Goal: Information Seeking & Learning: Check status

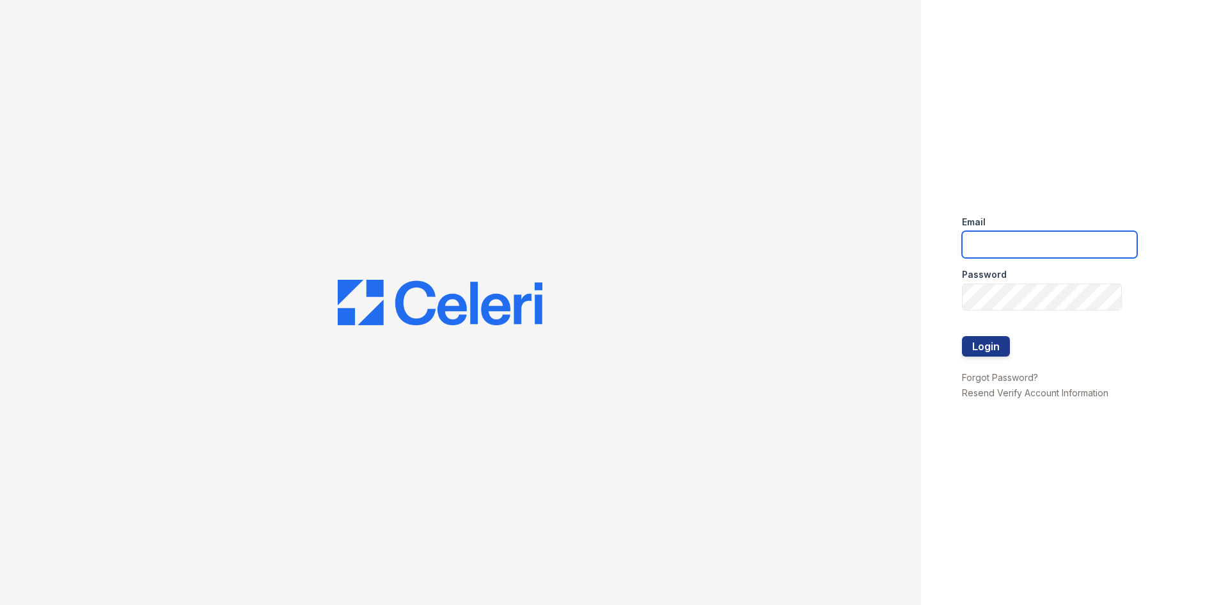
click at [1051, 249] on input "email" at bounding box center [1049, 244] width 175 height 27
type input "rball@mmgmgt.com"
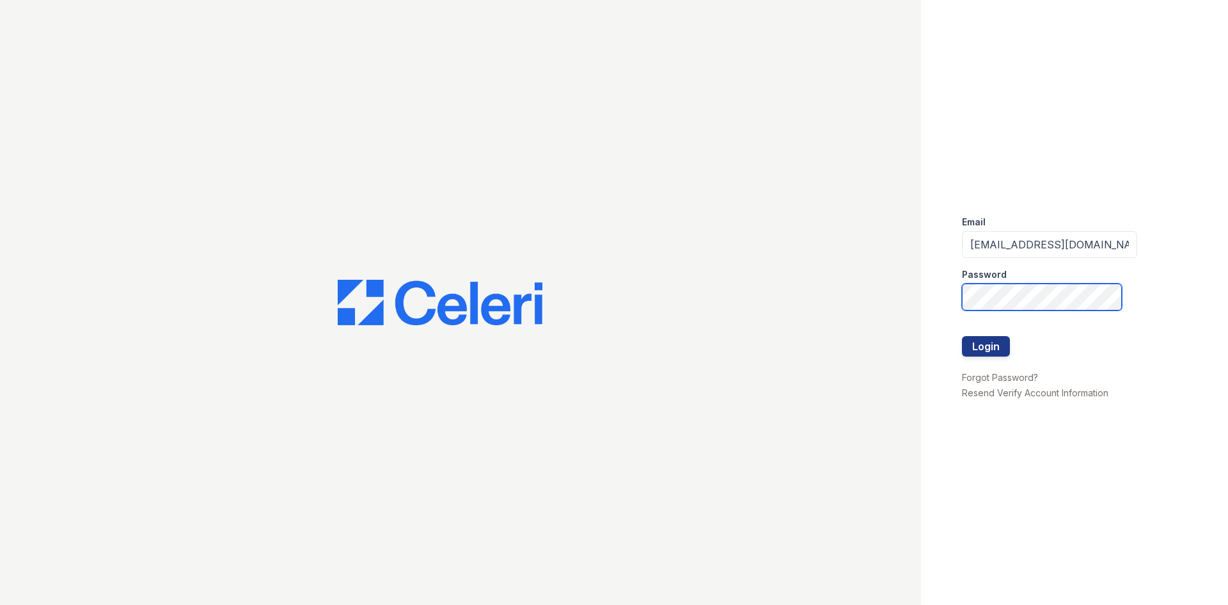
click at [962, 336] on button "Login" at bounding box center [986, 346] width 48 height 20
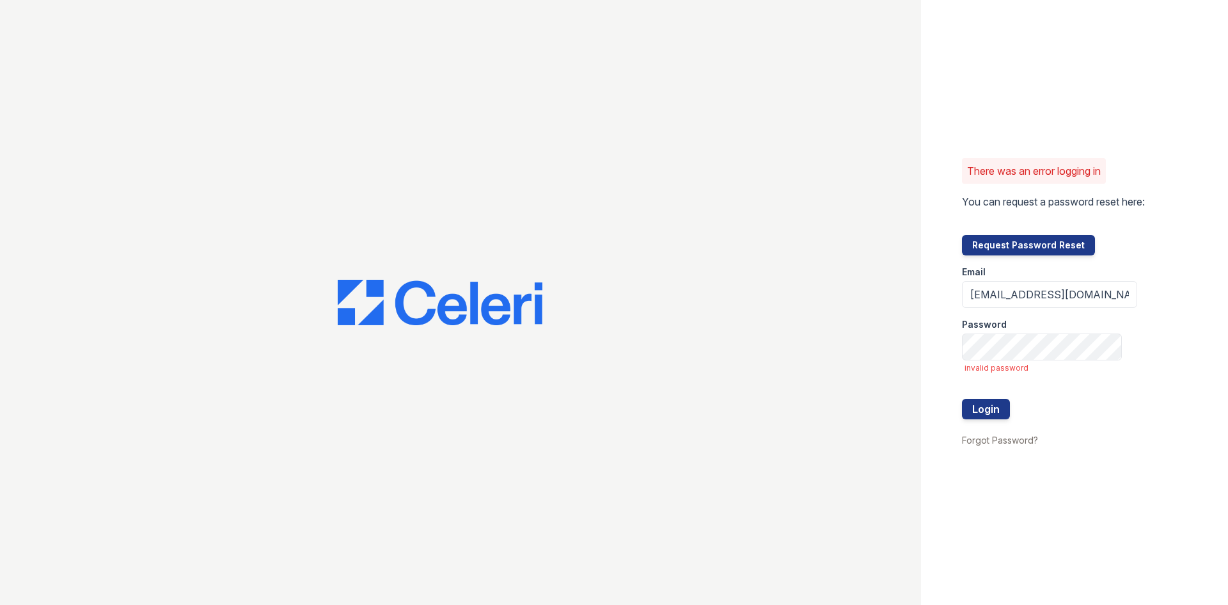
click at [999, 447] on div "There was an error logging in You can request a password reset here: Request Pa…" at bounding box center [1074, 302] width 307 height 605
click at [999, 441] on link "Forgot Password?" at bounding box center [1000, 439] width 76 height 11
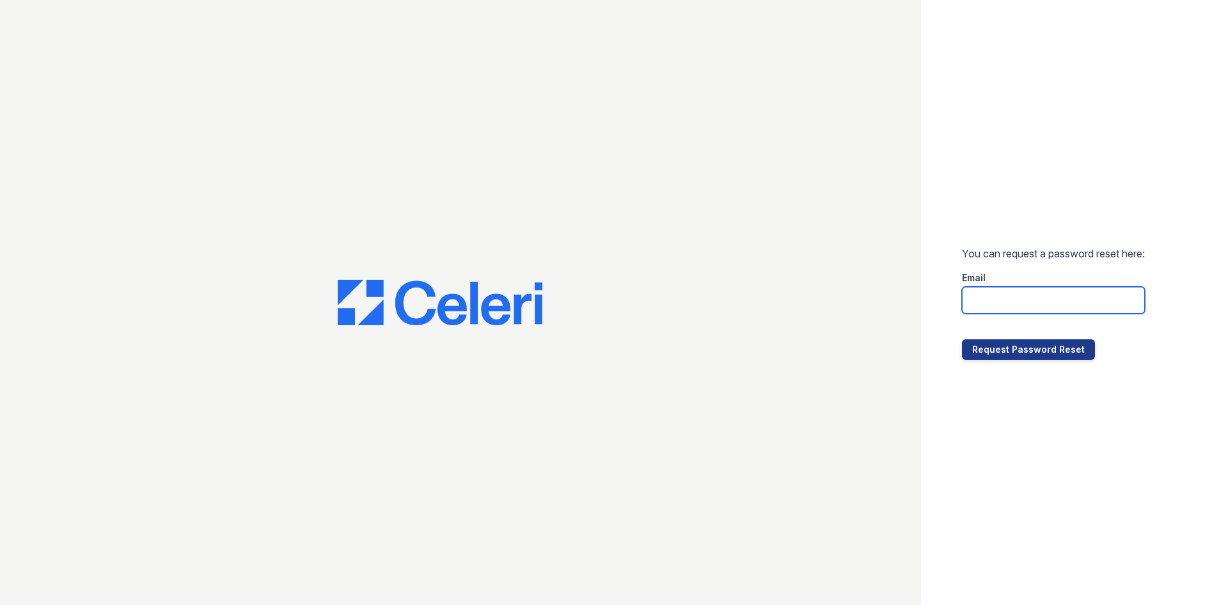
click at [1007, 290] on input "email" at bounding box center [1053, 300] width 183 height 27
type input "rball@mmgmgt.com"
click at [1045, 357] on button "Request Password Reset" at bounding box center [1028, 349] width 133 height 20
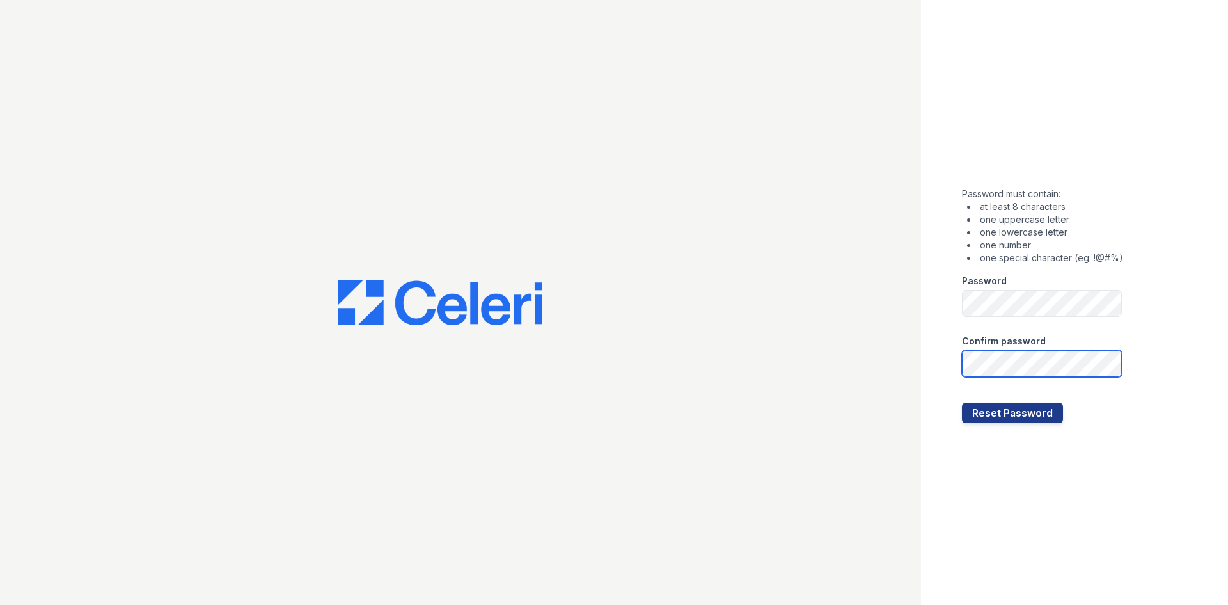
click at [962, 402] on button "Reset Password" at bounding box center [1012, 412] width 101 height 20
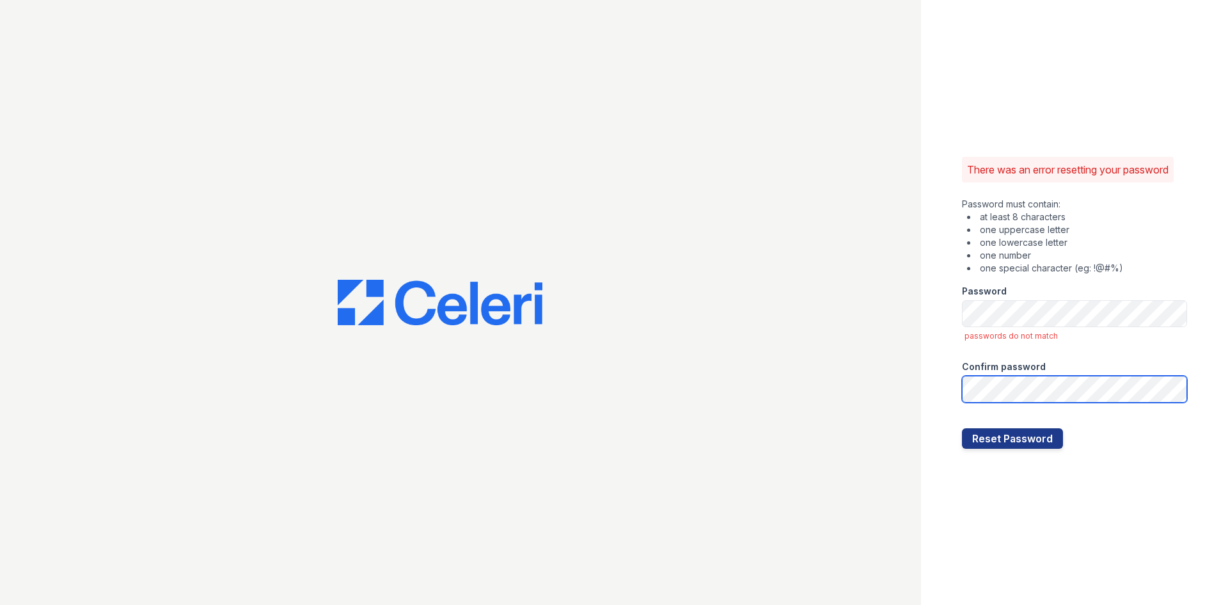
click at [962, 428] on button "Reset Password" at bounding box center [1012, 438] width 101 height 20
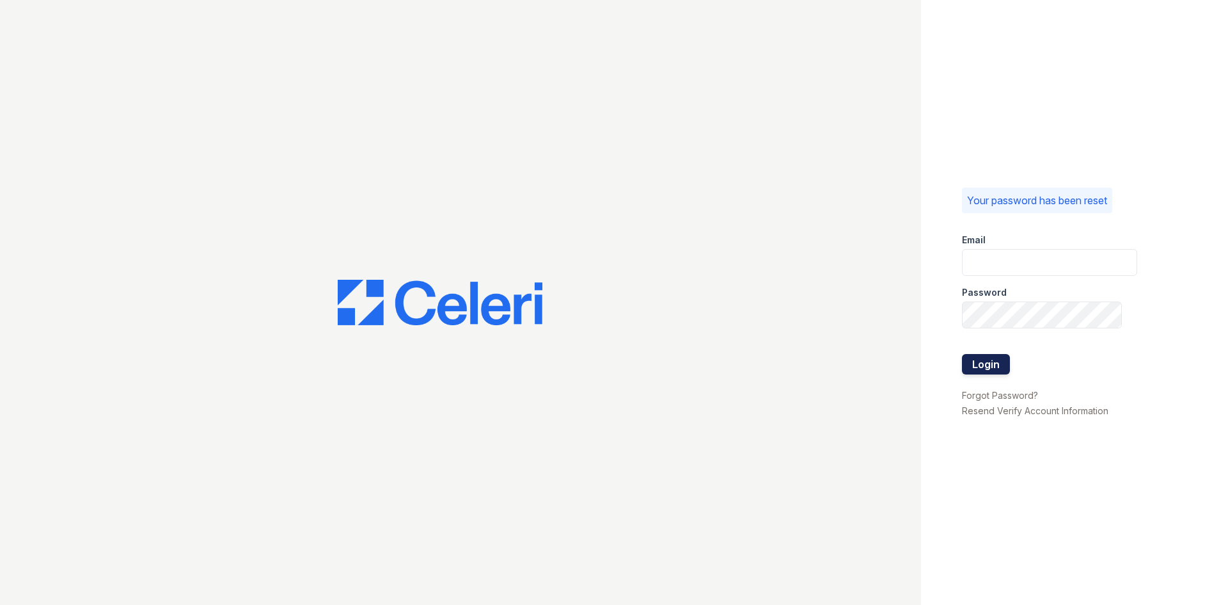
type input "[EMAIL_ADDRESS][DOMAIN_NAME]"
click at [994, 370] on button "Login" at bounding box center [986, 364] width 48 height 20
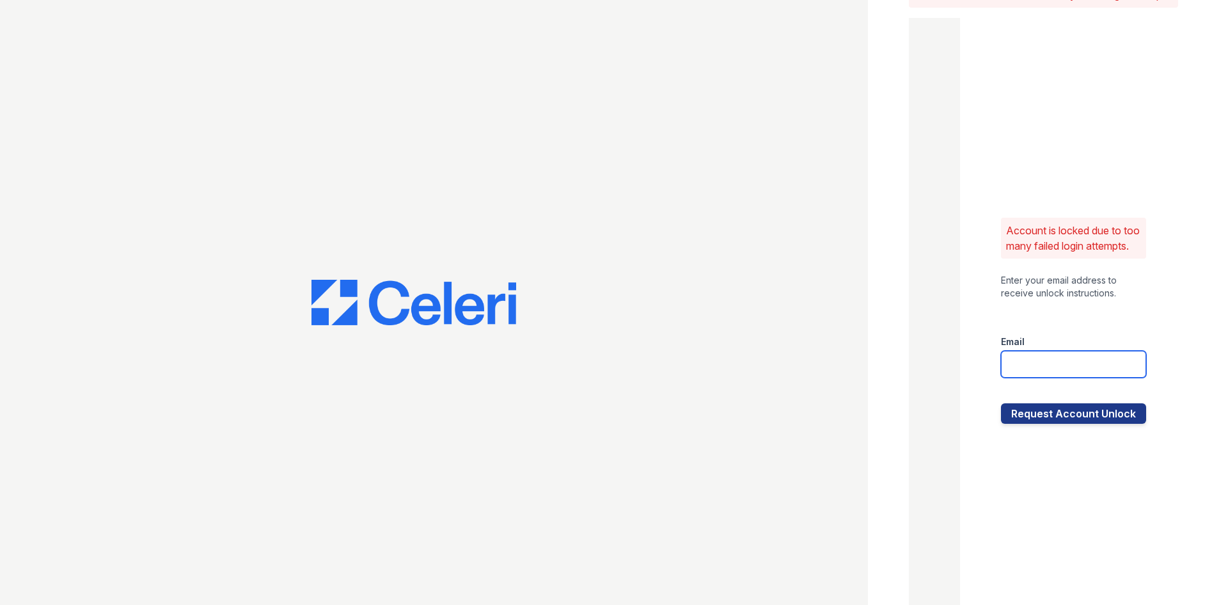
click at [1022, 375] on input "email" at bounding box center [1073, 364] width 145 height 27
type input "[EMAIL_ADDRESS][DOMAIN_NAME]"
click at [1058, 424] on button "Request Account Unlock" at bounding box center [1073, 413] width 145 height 20
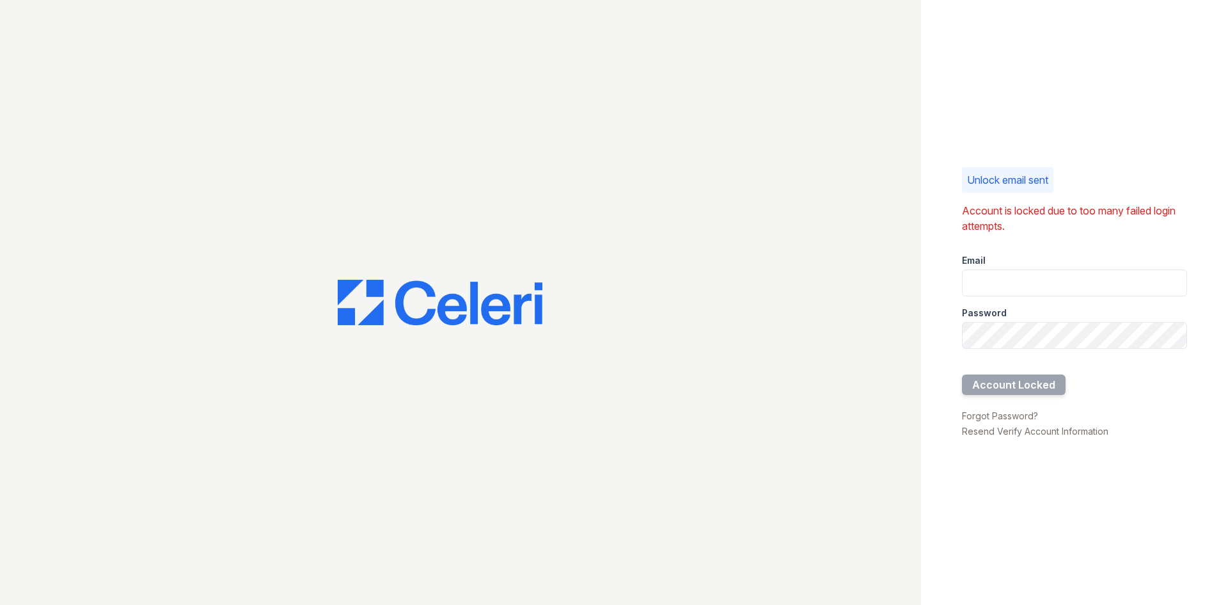
drag, startPoint x: 1015, startPoint y: 266, endPoint x: 926, endPoint y: 234, distance: 94.7
click at [949, 241] on div "Unlock email sent Account is locked due to too many failed login attempts. Emai…" at bounding box center [1074, 302] width 307 height 605
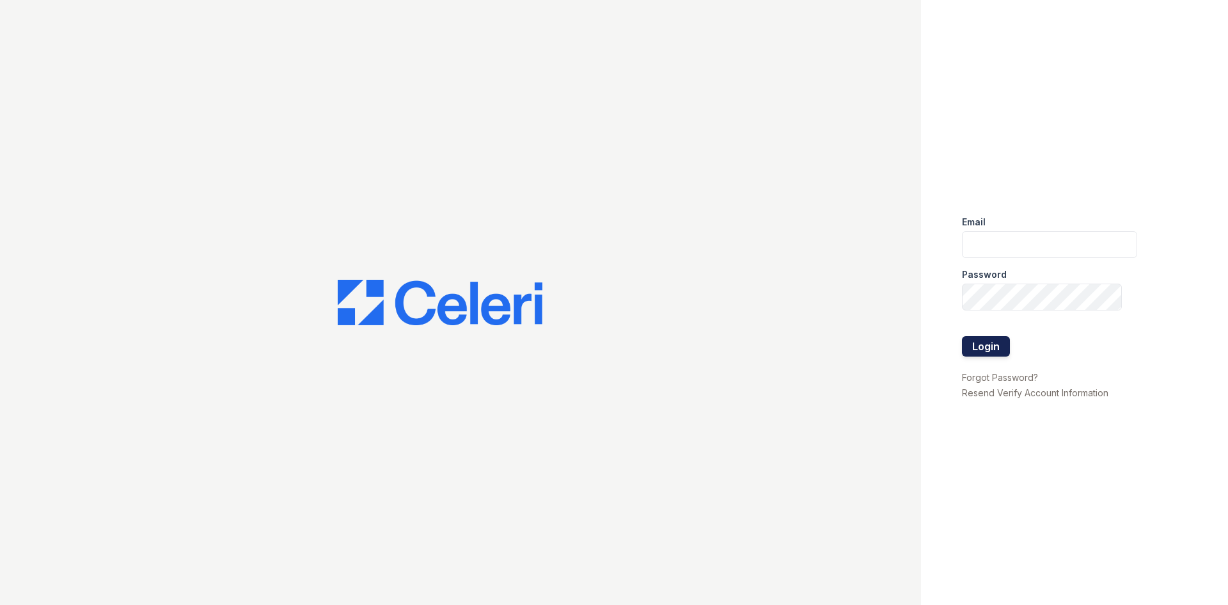
type input "[EMAIL_ADDRESS][DOMAIN_NAME]"
click at [991, 353] on button "Login" at bounding box center [986, 346] width 48 height 20
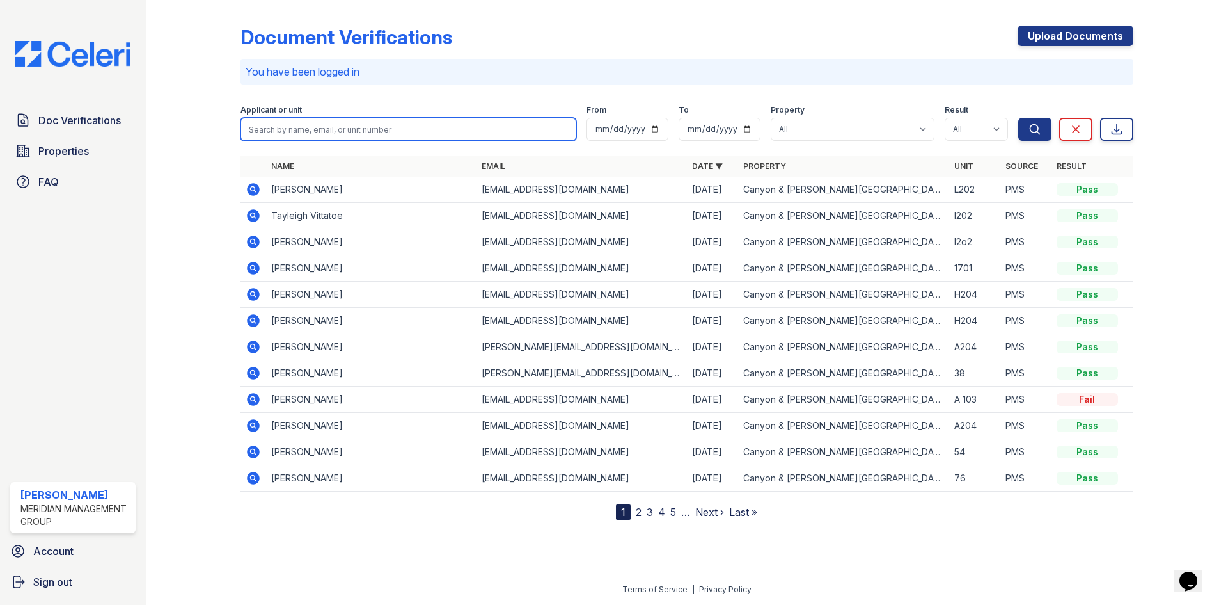
click at [394, 127] on input "search" at bounding box center [409, 129] width 336 height 23
type input "[PERSON_NAME]"
click at [1019, 118] on button "Search" at bounding box center [1035, 129] width 33 height 23
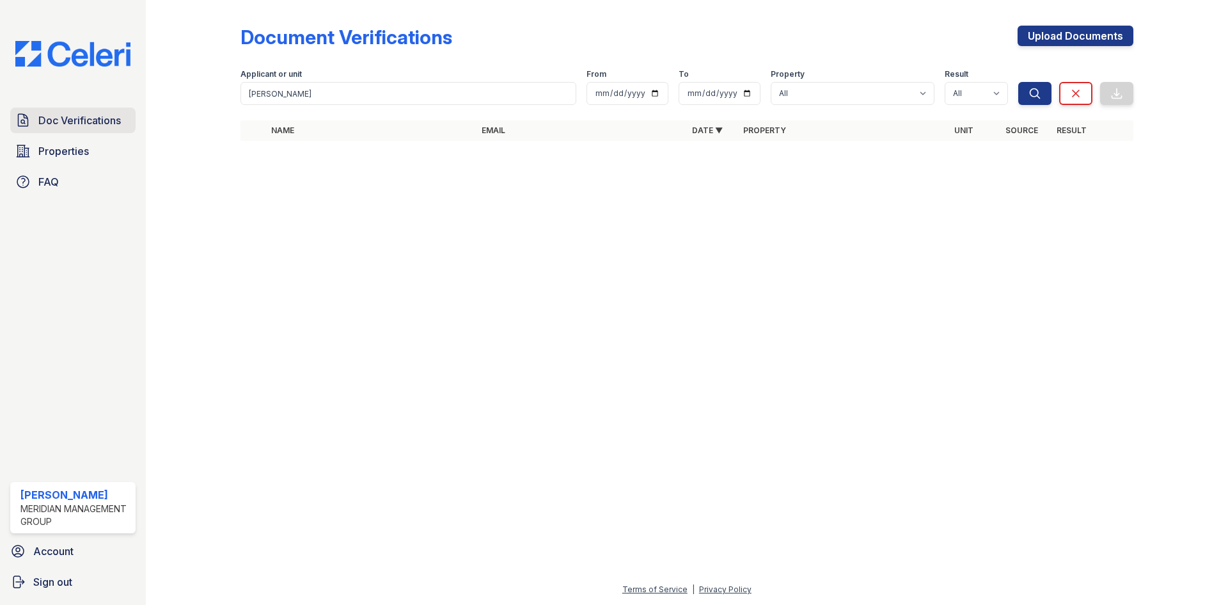
click at [96, 124] on span "Doc Verifications" at bounding box center [79, 120] width 83 height 15
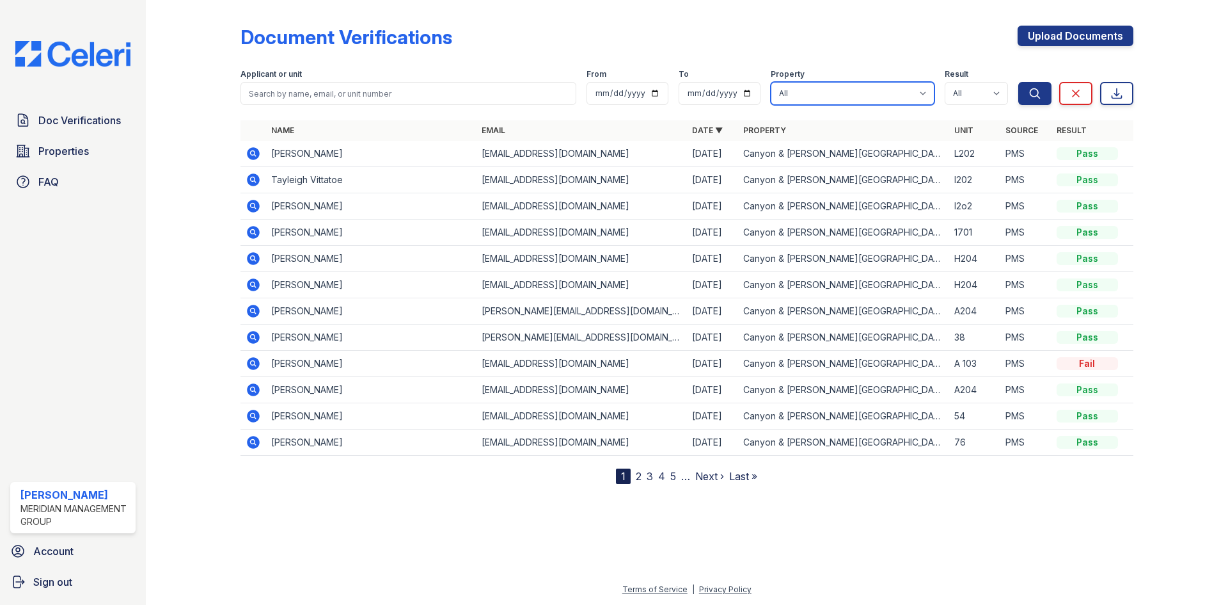
click at [820, 96] on select "All Canyon & [PERSON_NAME][GEOGRAPHIC_DATA]" at bounding box center [853, 93] width 164 height 23
select select "4148"
click at [771, 82] on select "All Canyon & [PERSON_NAME][GEOGRAPHIC_DATA]" at bounding box center [853, 93] width 164 height 23
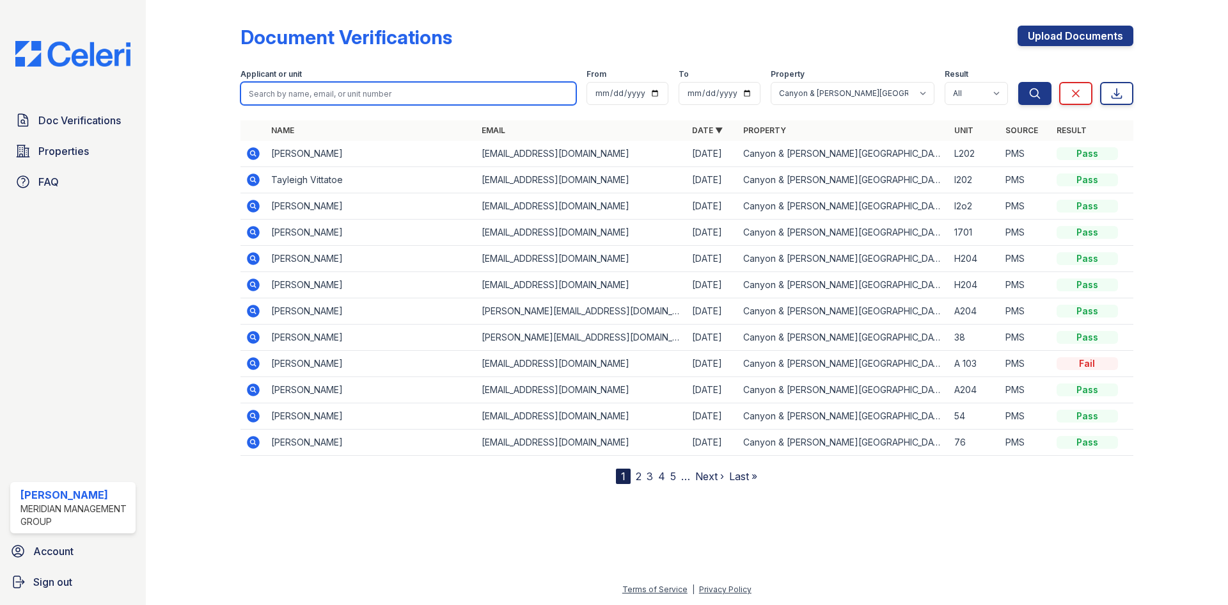
click at [450, 88] on input "search" at bounding box center [409, 93] width 336 height 23
type input "[PERSON_NAME]"
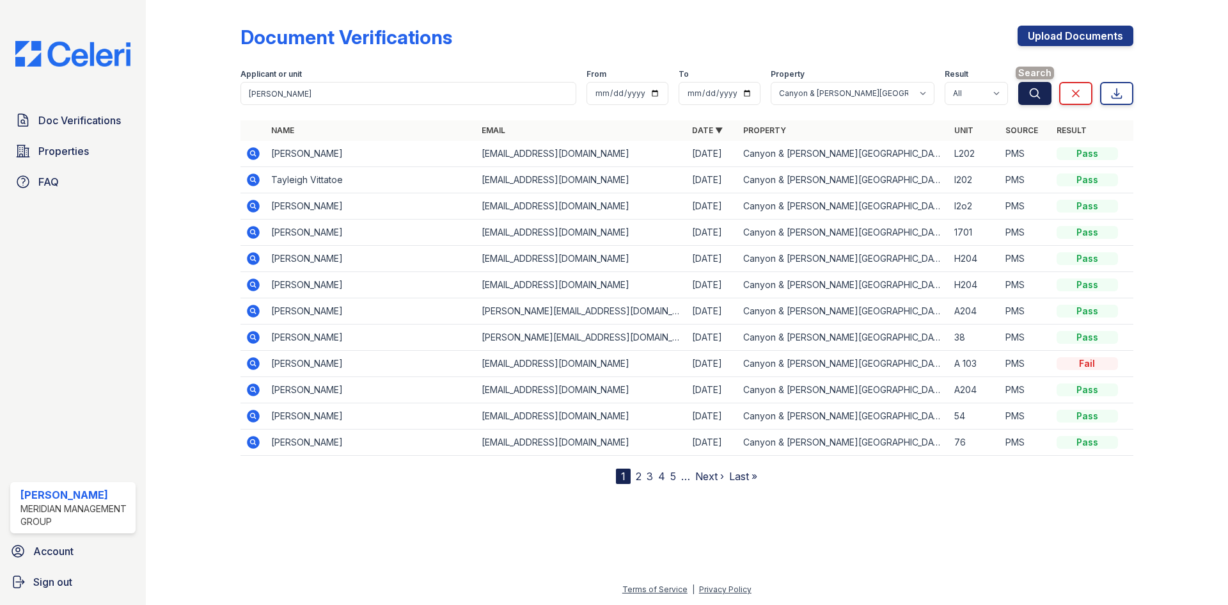
click at [1030, 91] on icon "submit" at bounding box center [1035, 93] width 10 height 10
